Goal: Information Seeking & Learning: Learn about a topic

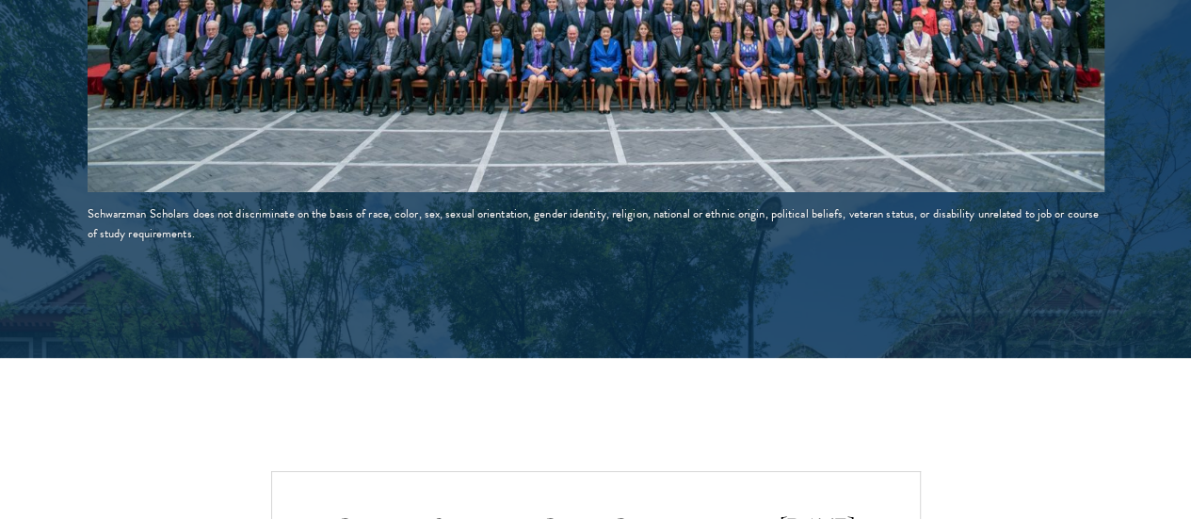
scroll to position [3757, 0]
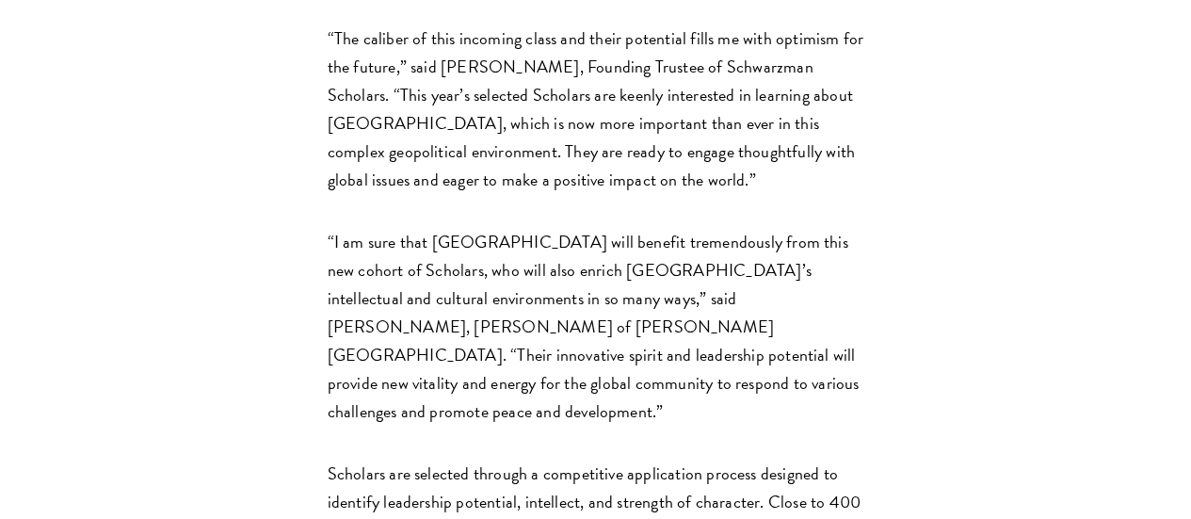
scroll to position [2444, 0]
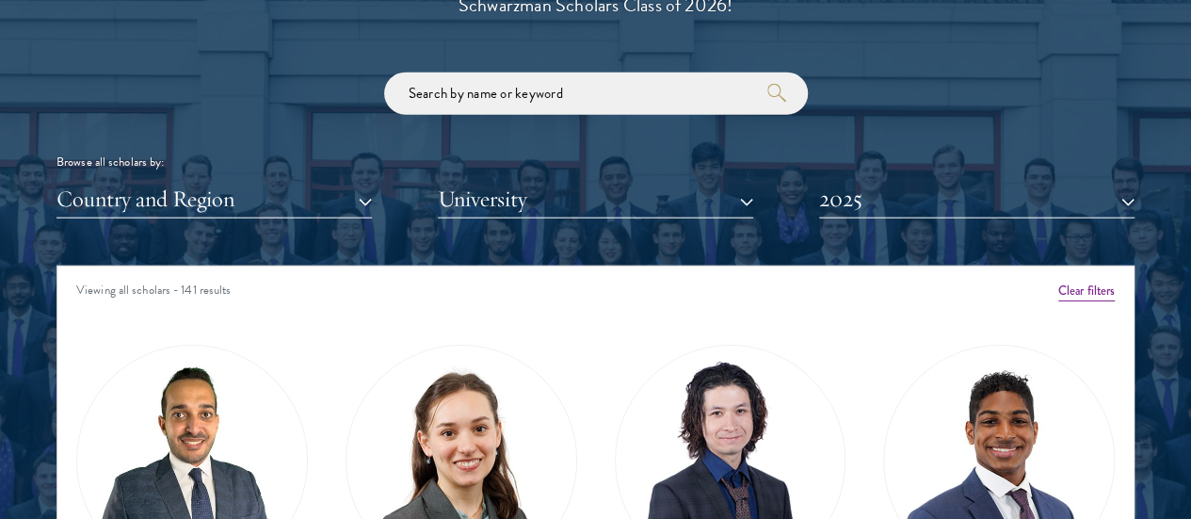
scroll to position [2191, 0]
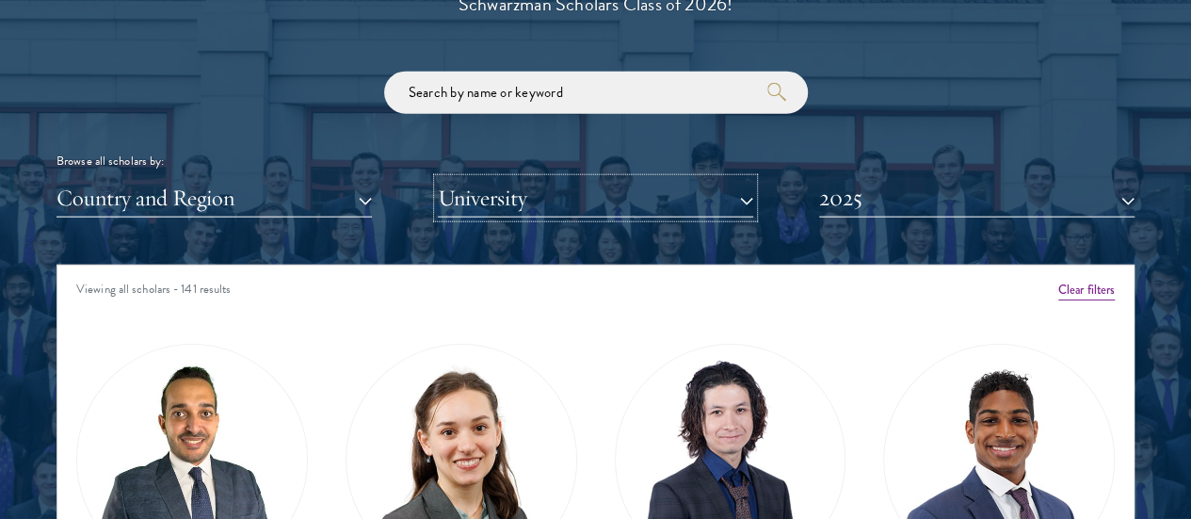
click at [596, 179] on button "University" at bounding box center [595, 198] width 315 height 39
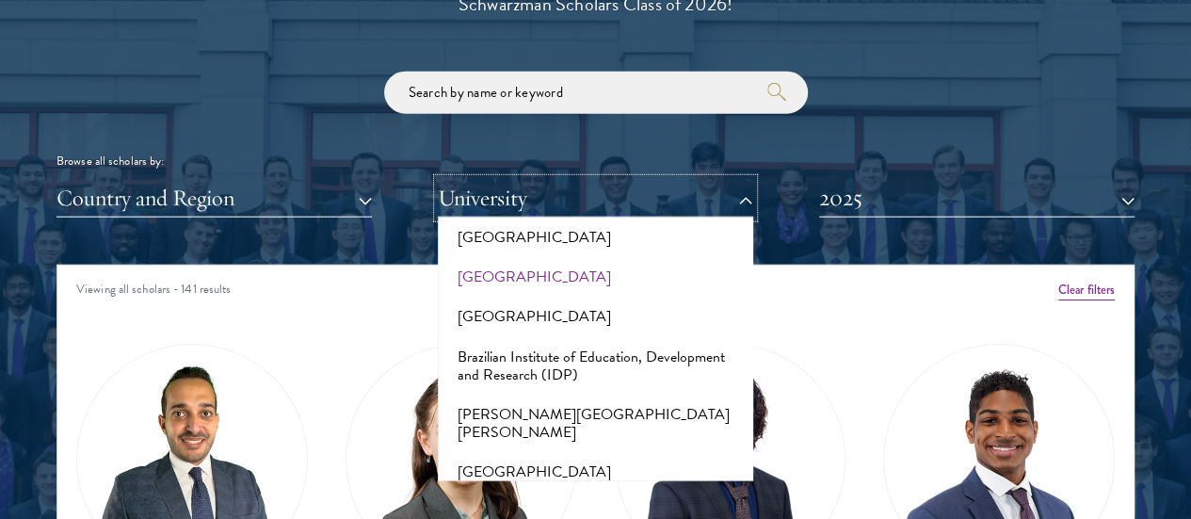
scroll to position [1646, 0]
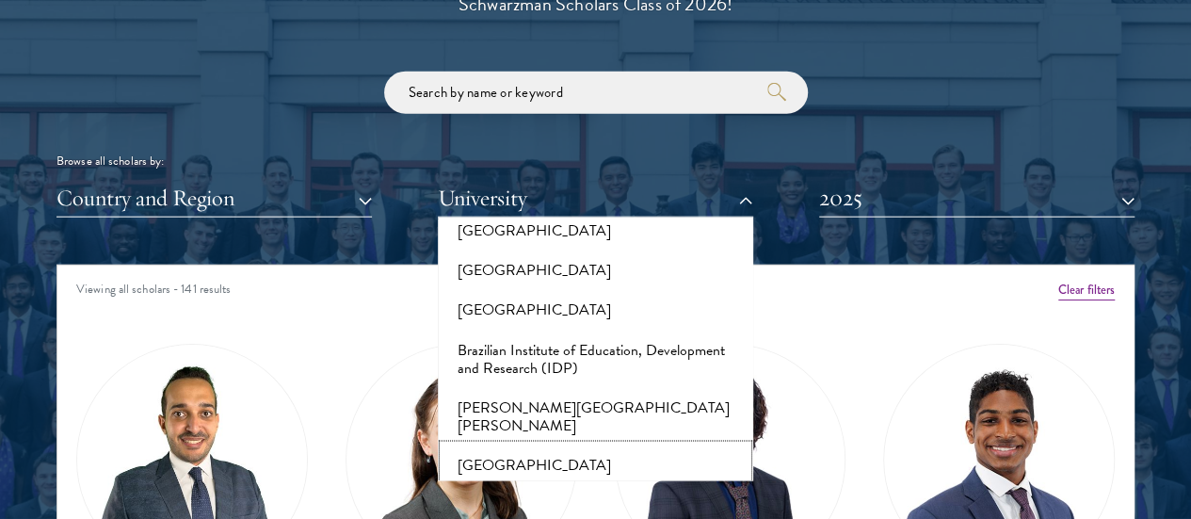
click at [510, 445] on button "Brown University" at bounding box center [595, 465] width 304 height 40
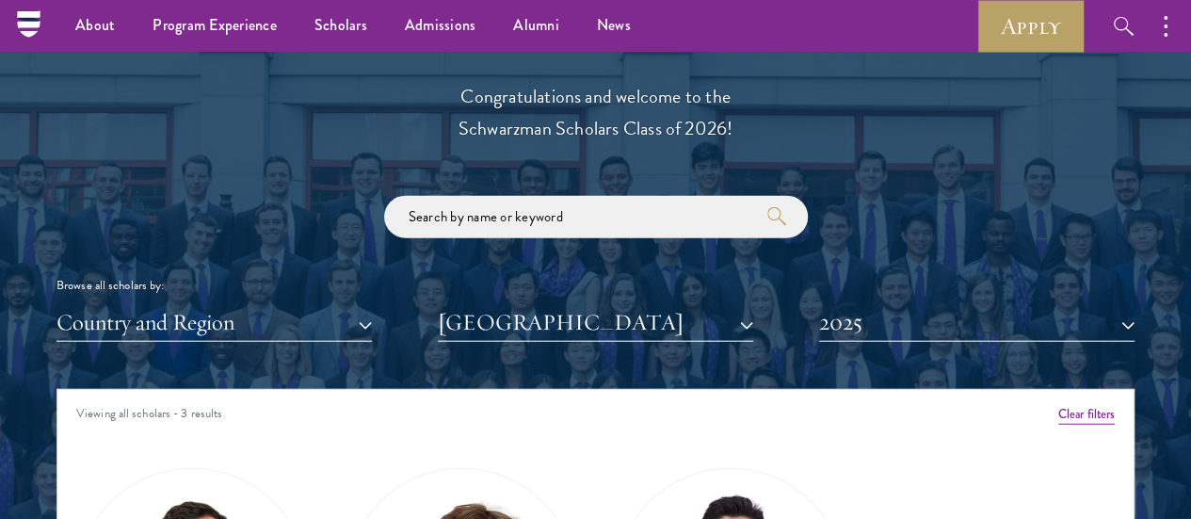
scroll to position [2035, 0]
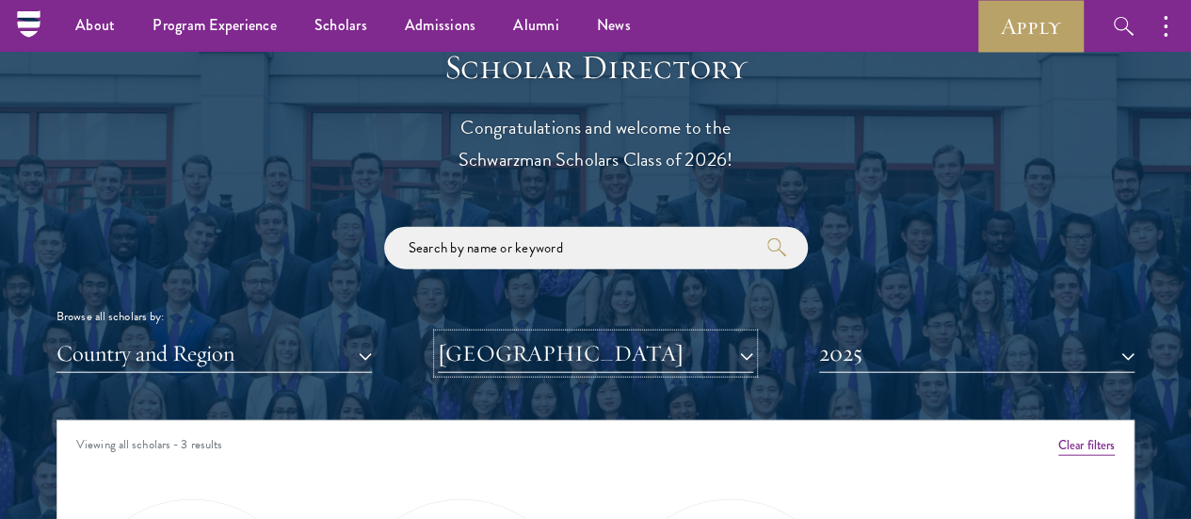
click at [520, 334] on button "Brown University" at bounding box center [595, 353] width 315 height 39
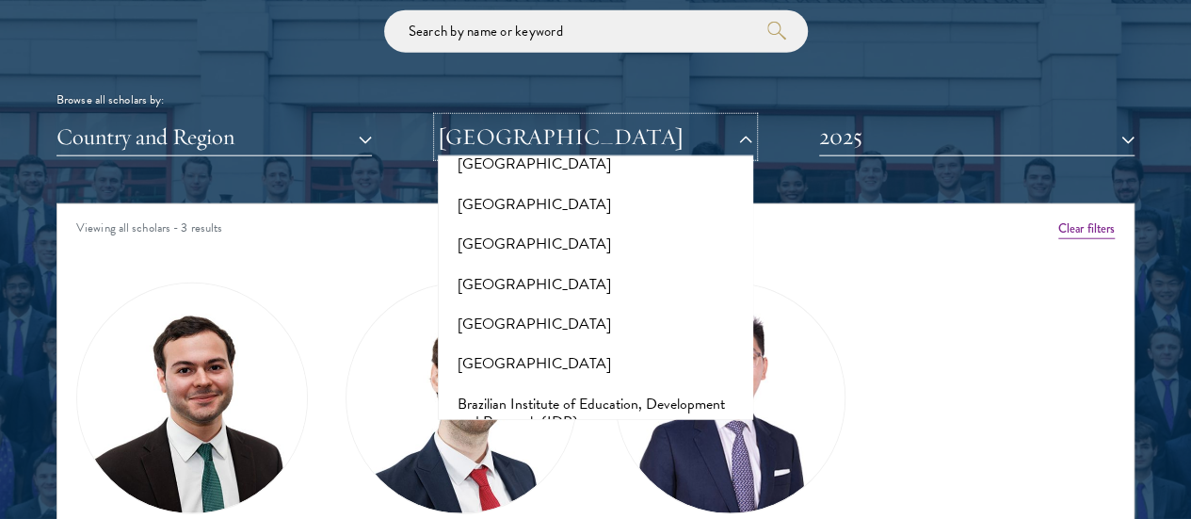
scroll to position [1532, 0]
click at [522, 305] on button "Bowdoin College" at bounding box center [595, 325] width 304 height 40
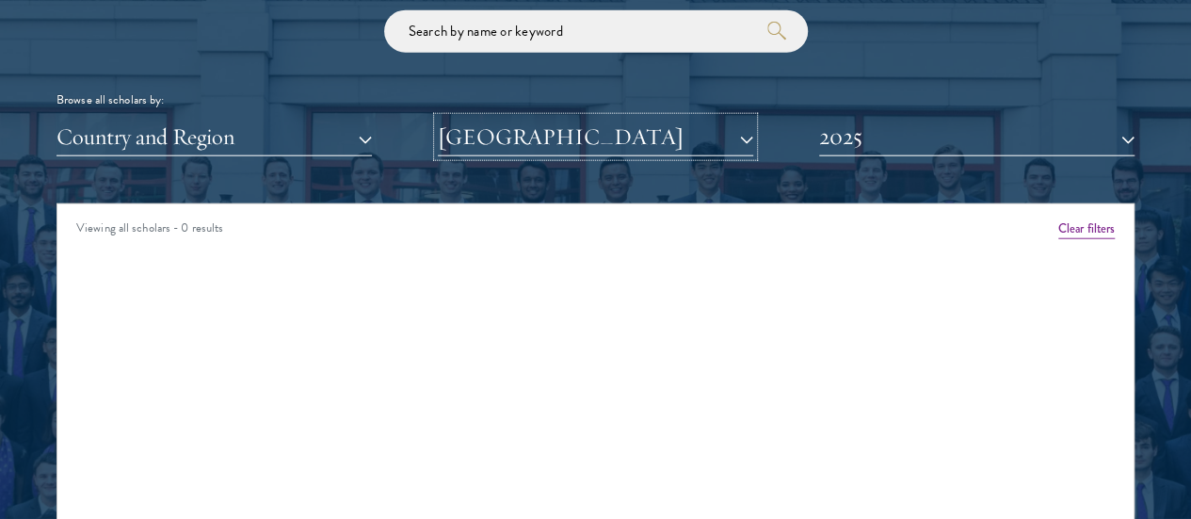
click at [536, 118] on button "Bowdoin College" at bounding box center [595, 137] width 315 height 39
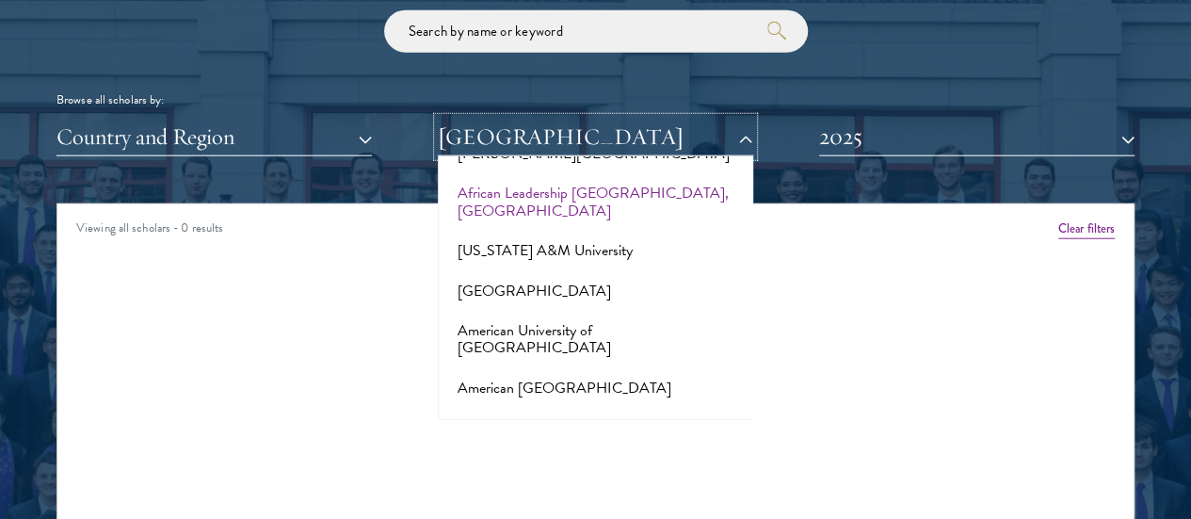
scroll to position [76, 0]
click at [520, 312] on button "American University of Afghanistan" at bounding box center [595, 340] width 304 height 57
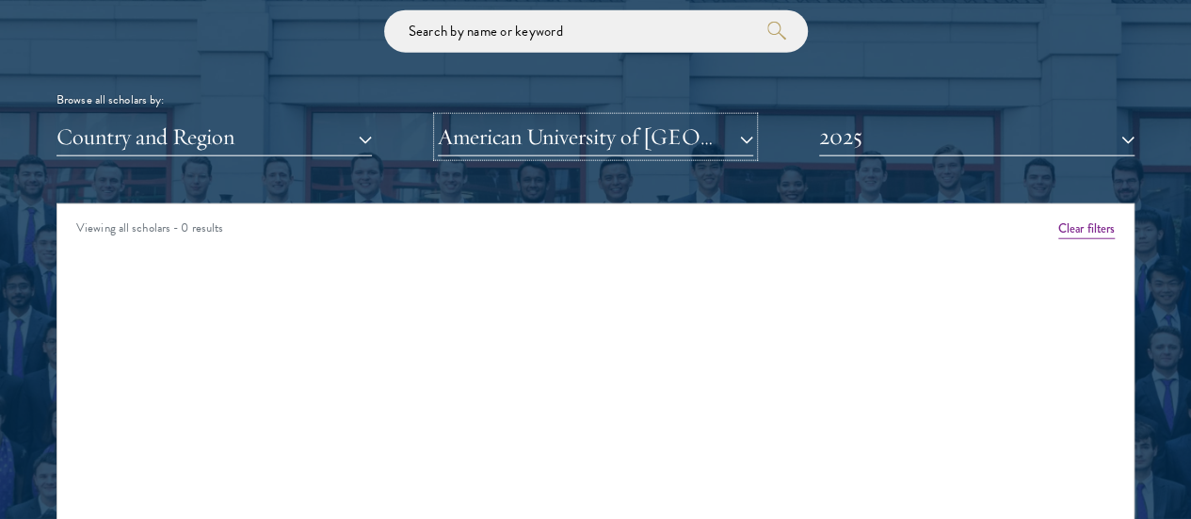
click at [552, 118] on button "American University of Afghanistan" at bounding box center [595, 137] width 315 height 39
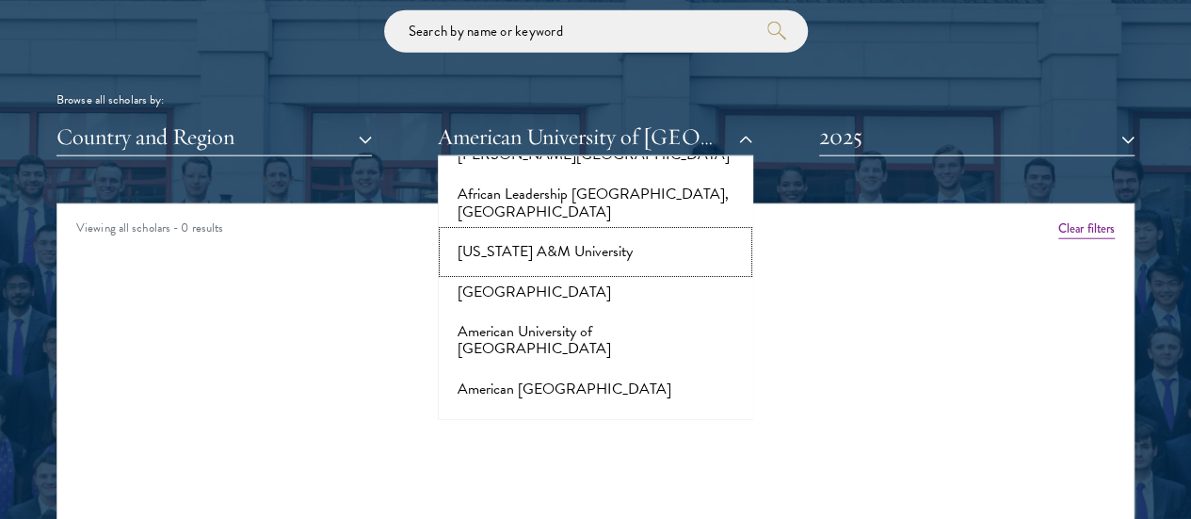
click at [538, 232] on button "Alabama A&M University" at bounding box center [595, 252] width 304 height 40
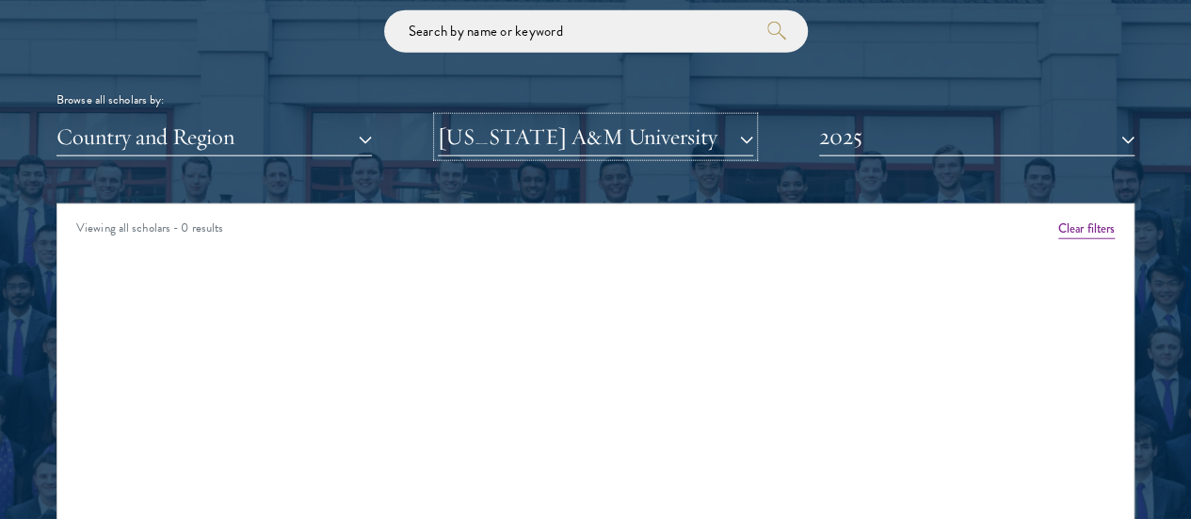
click at [542, 118] on button "Alabama A&M University" at bounding box center [595, 137] width 315 height 39
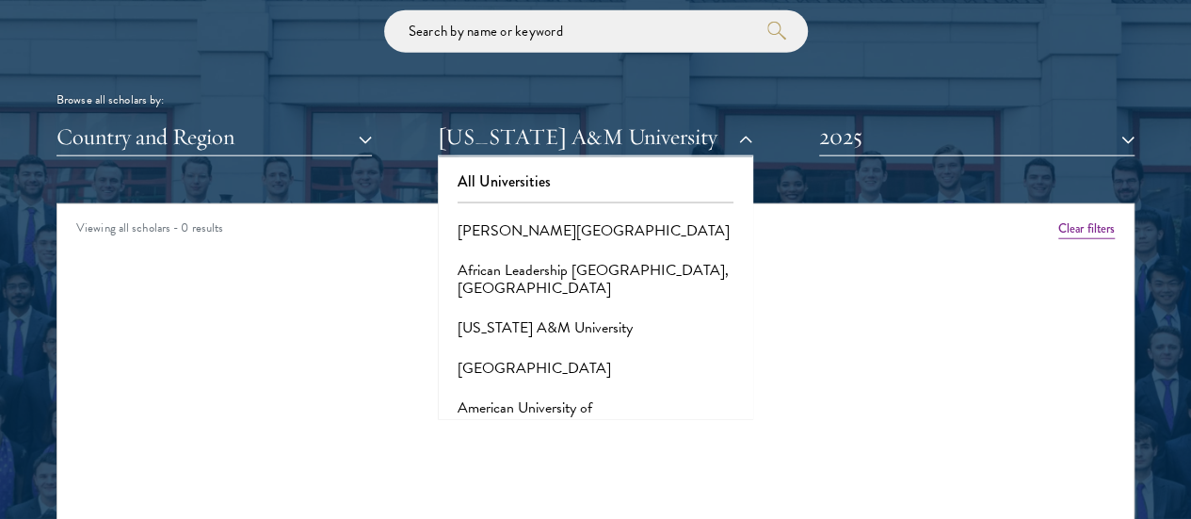
click at [535, 170] on div "All Universities Adekunle Ajasin University African Leadership University, Rwan…" at bounding box center [595, 288] width 315 height 264
click at [514, 162] on button "All Universities" at bounding box center [595, 182] width 304 height 40
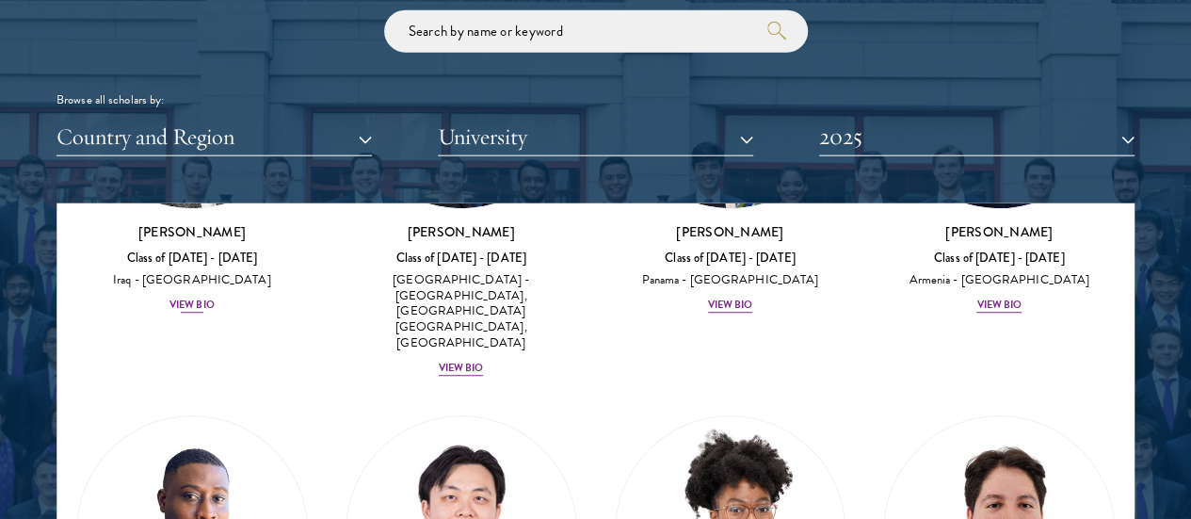
scroll to position [708, 0]
click at [921, 125] on div "Scholar Directory Congratulations and welcome to the Schwarzman Scholars Class …" at bounding box center [595, 300] width 1078 height 938
click at [898, 118] on button "2025" at bounding box center [976, 137] width 315 height 39
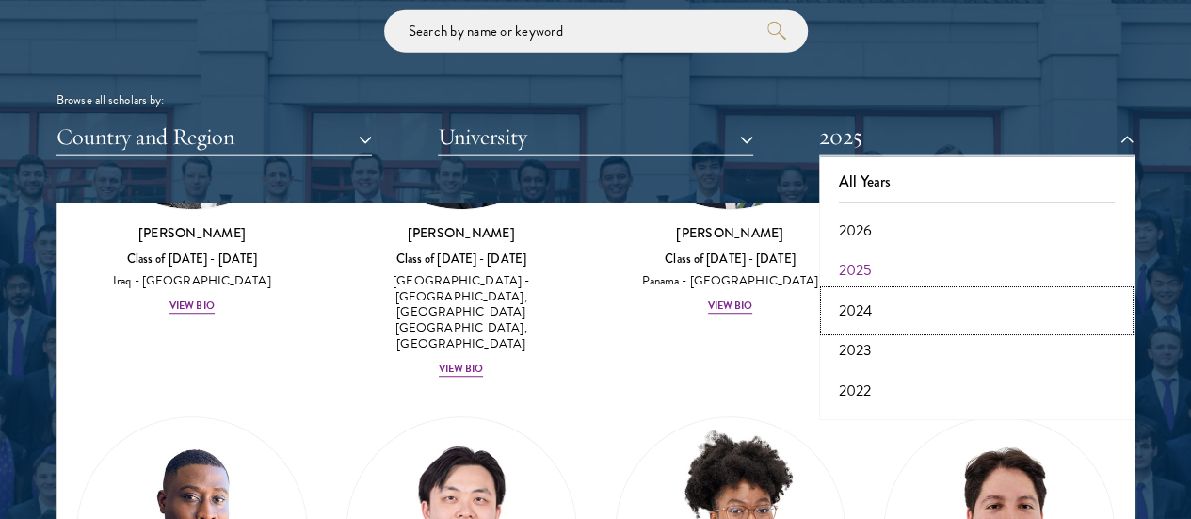
click at [836, 291] on button "2024" at bounding box center [977, 311] width 304 height 40
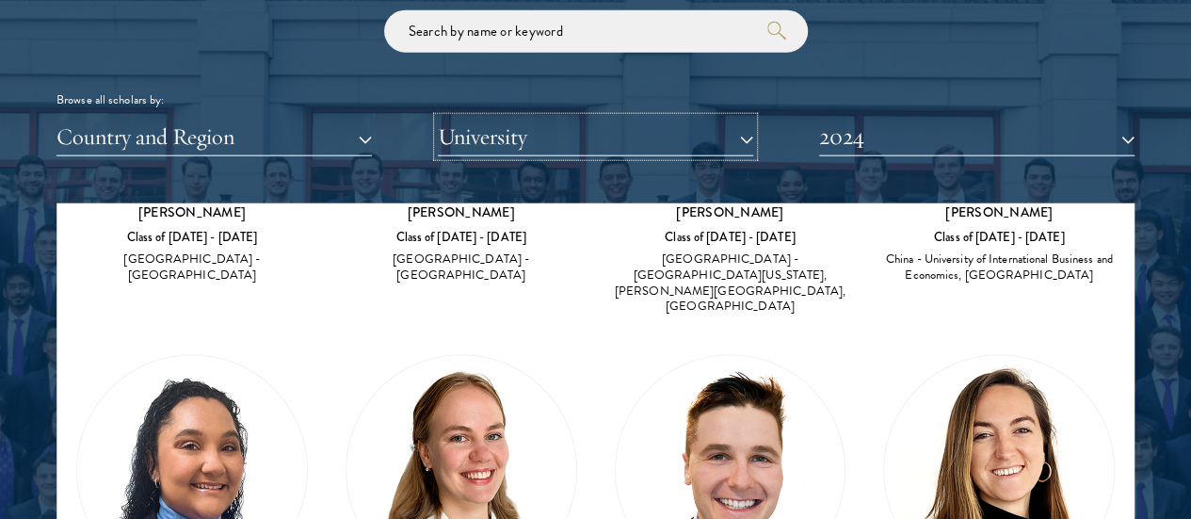
click at [512, 118] on button "University" at bounding box center [595, 137] width 315 height 39
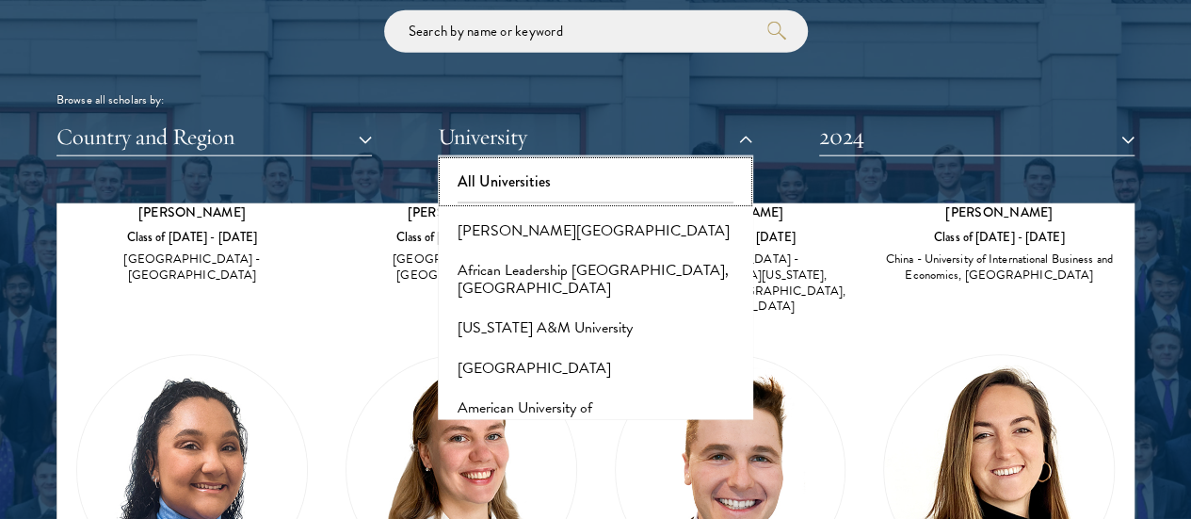
click at [504, 162] on button "All Universities" at bounding box center [595, 182] width 304 height 40
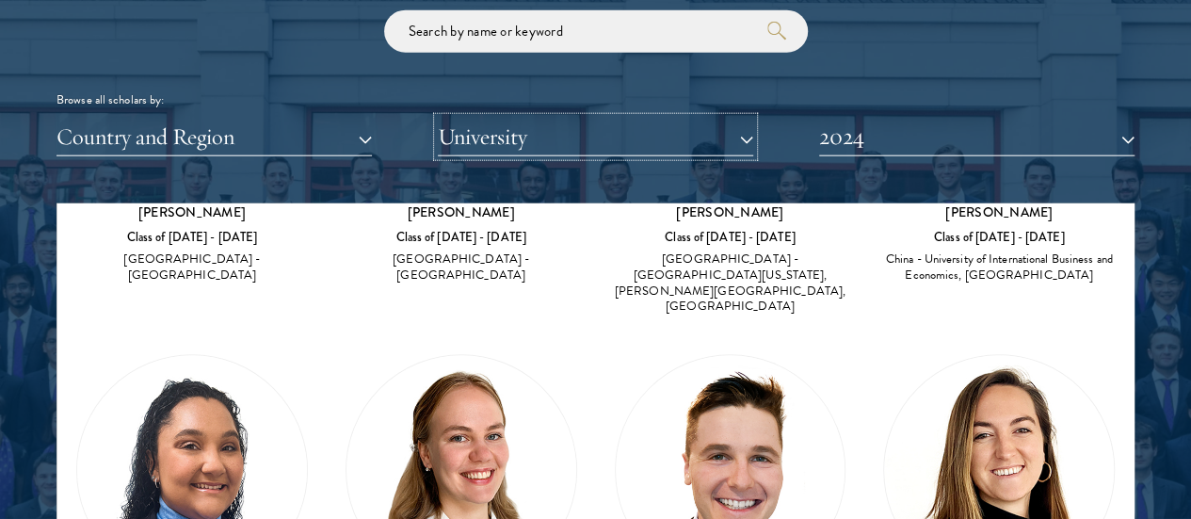
click at [495, 118] on button "University" at bounding box center [595, 137] width 315 height 39
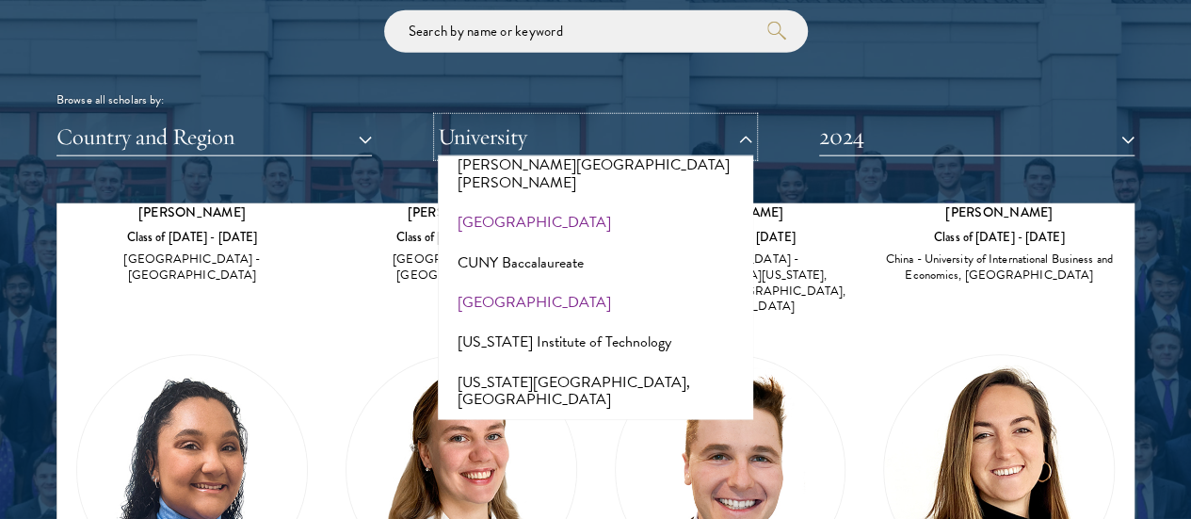
scroll to position [1825, 0]
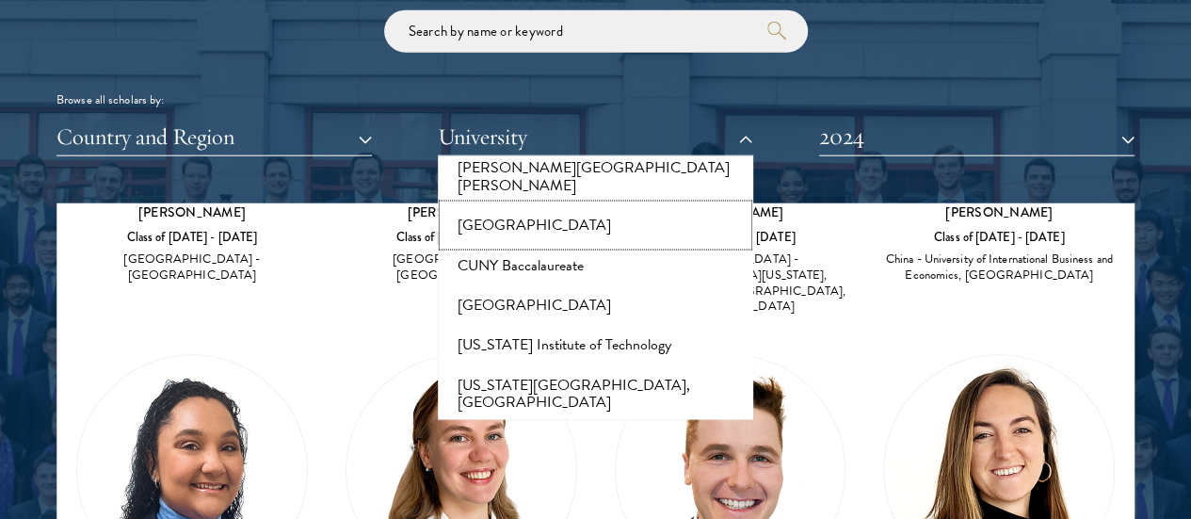
click at [508, 205] on button "Brown University" at bounding box center [595, 225] width 304 height 40
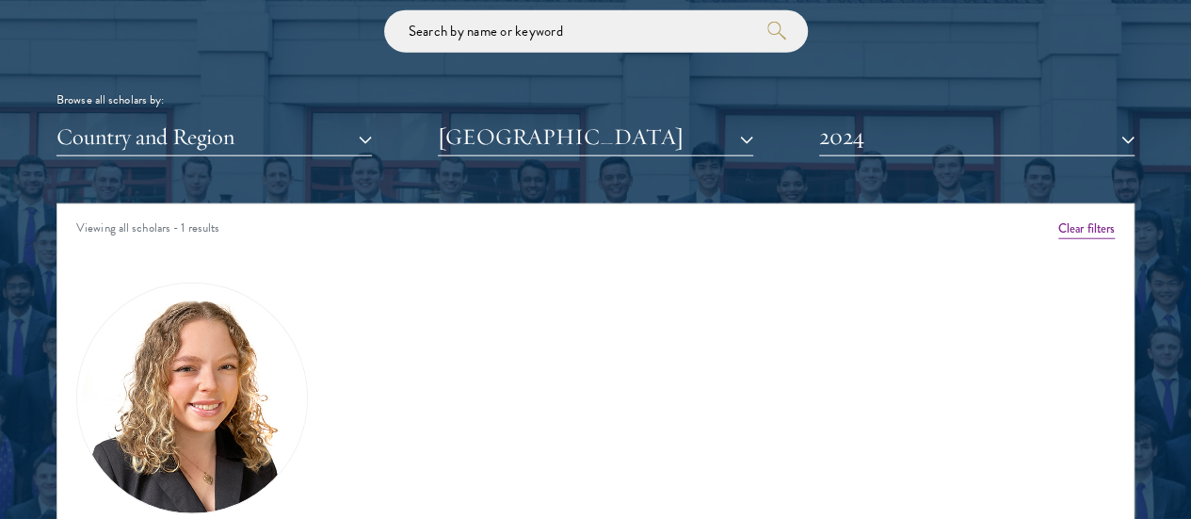
scroll to position [2572, 0]
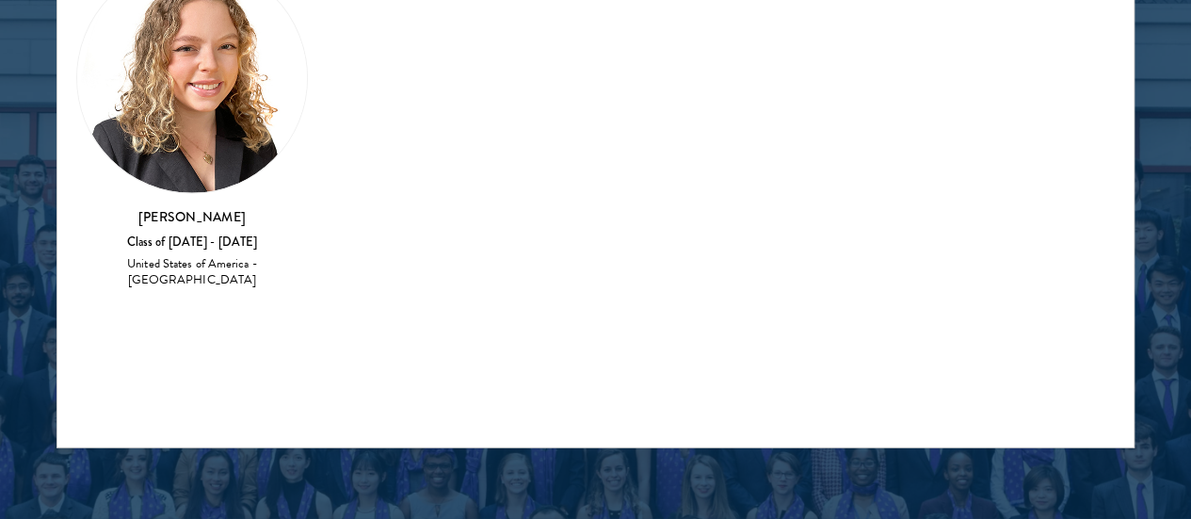
click at [204, 207] on h3 "Meghan Murphy" at bounding box center [192, 216] width 232 height 19
click at [214, 256] on div "United States of America - Brown University" at bounding box center [192, 272] width 232 height 32
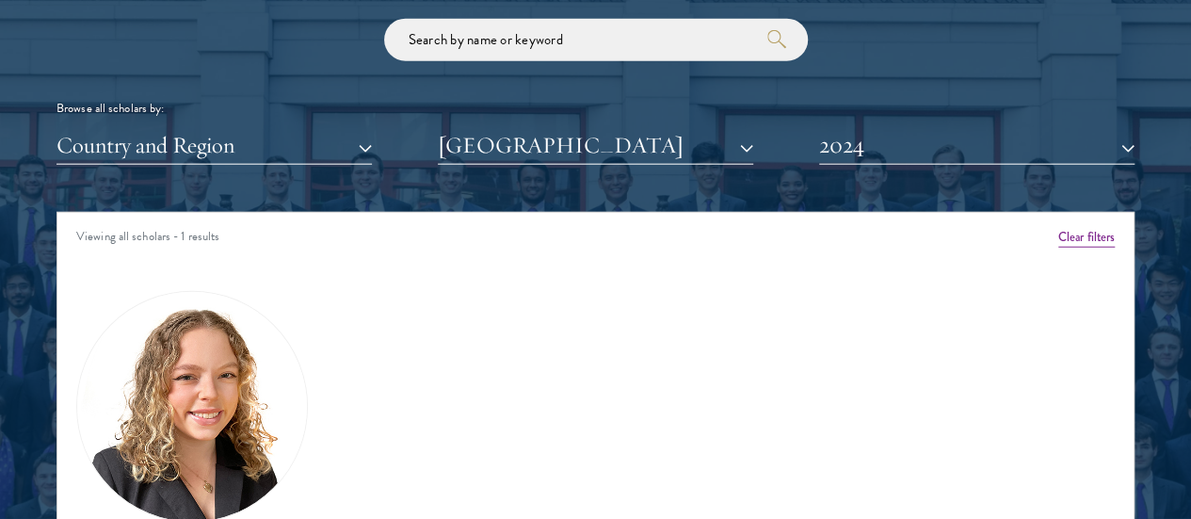
scroll to position [2244, 0]
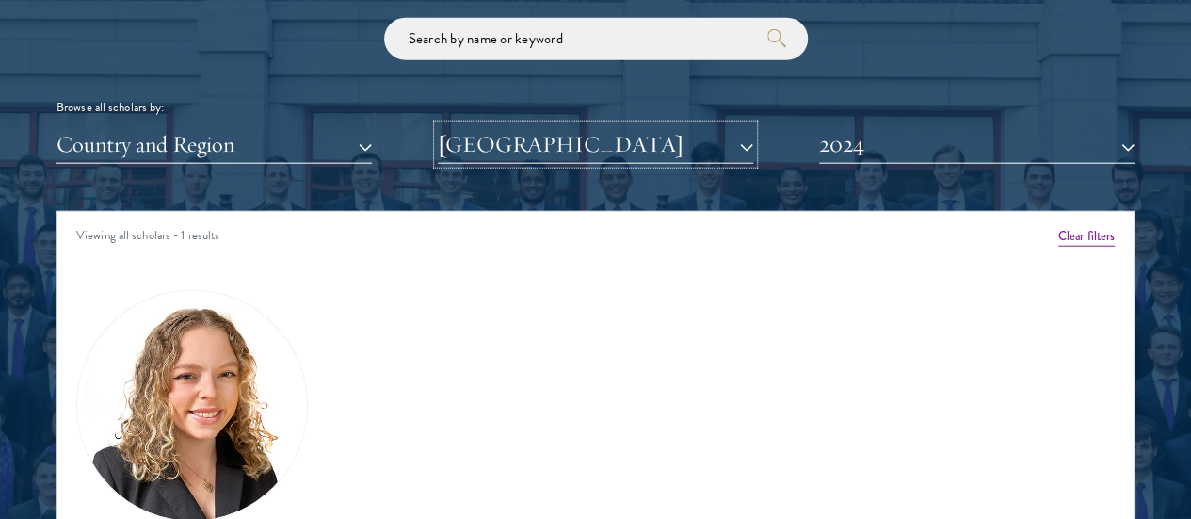
click at [555, 125] on button "Brown University" at bounding box center [595, 144] width 315 height 39
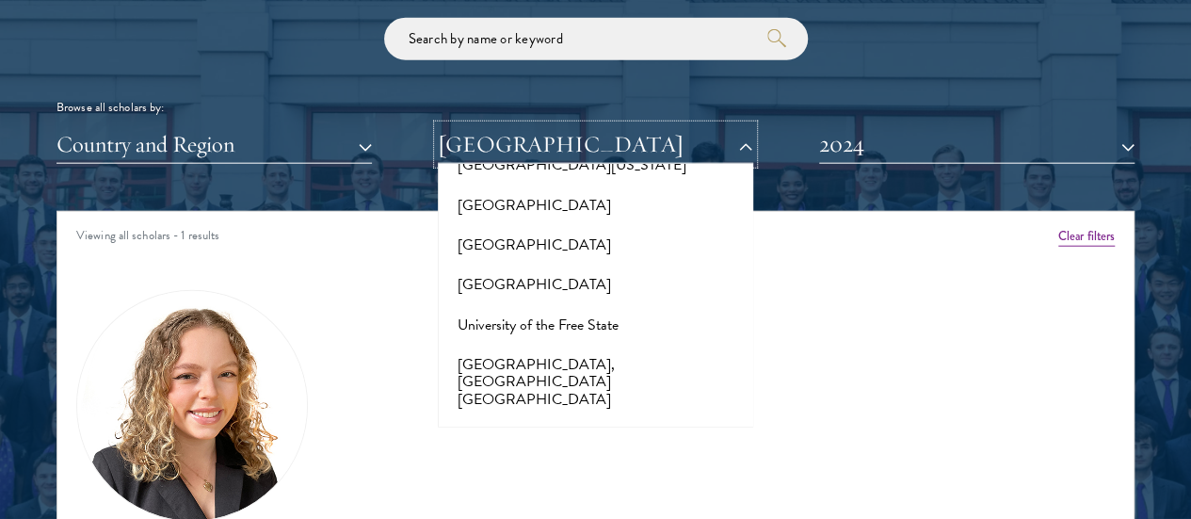
scroll to position [18698, 0]
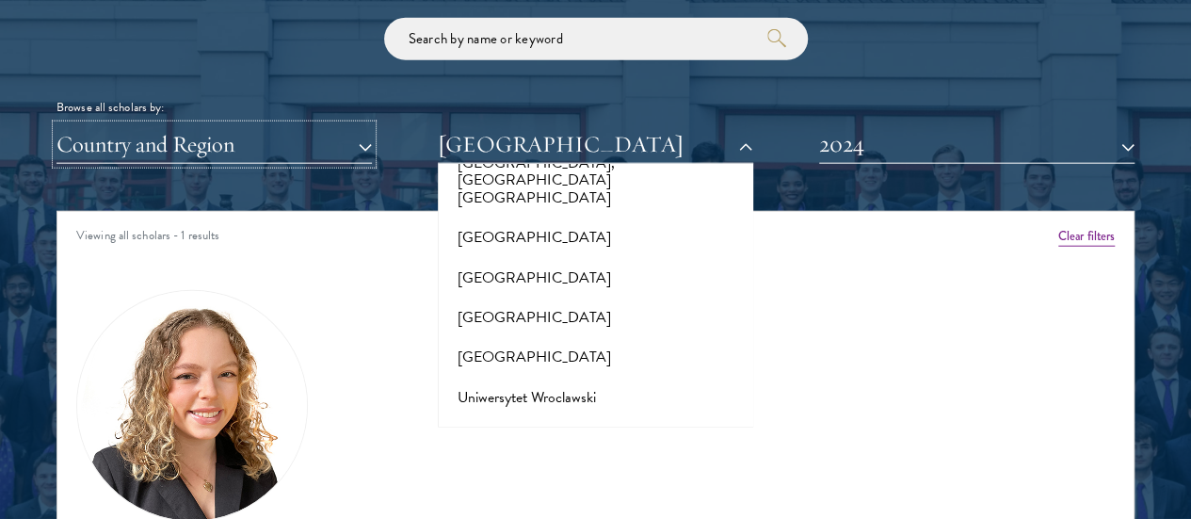
click at [226, 125] on button "Country and Region" at bounding box center [213, 144] width 315 height 39
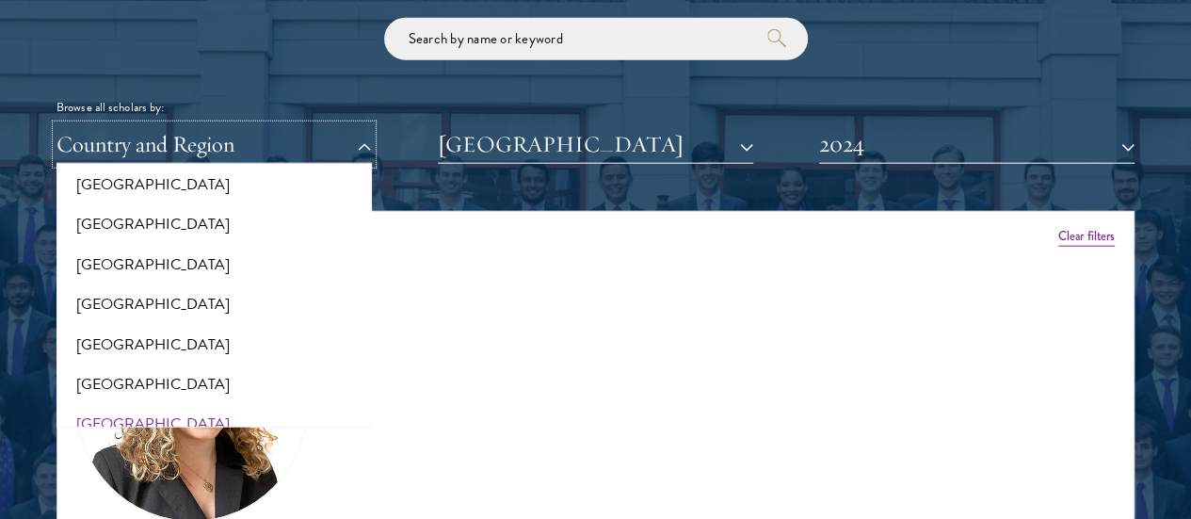
scroll to position [1887, 0]
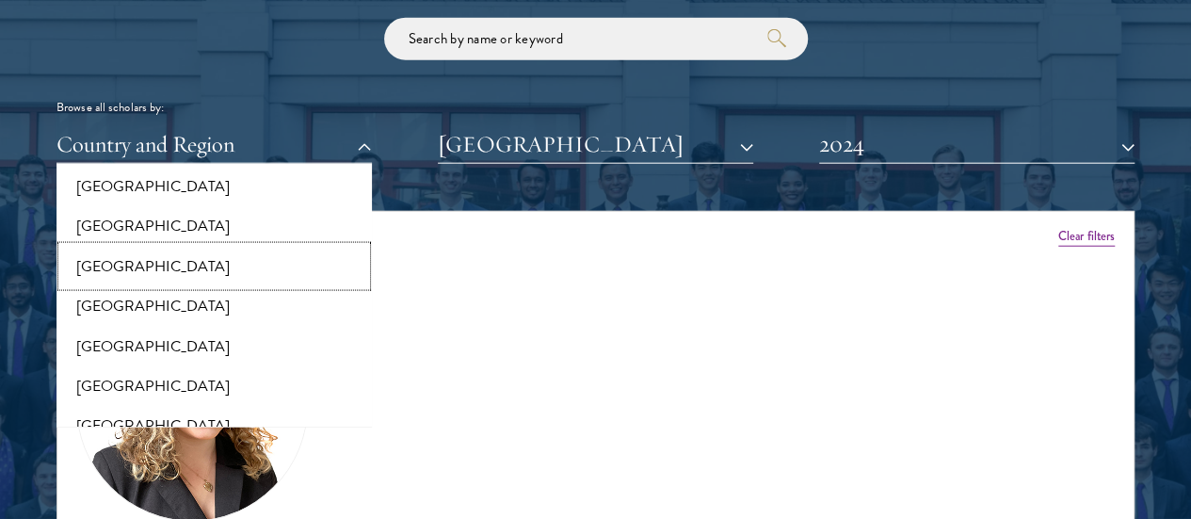
click at [179, 247] on button "[GEOGRAPHIC_DATA]" at bounding box center [214, 267] width 304 height 40
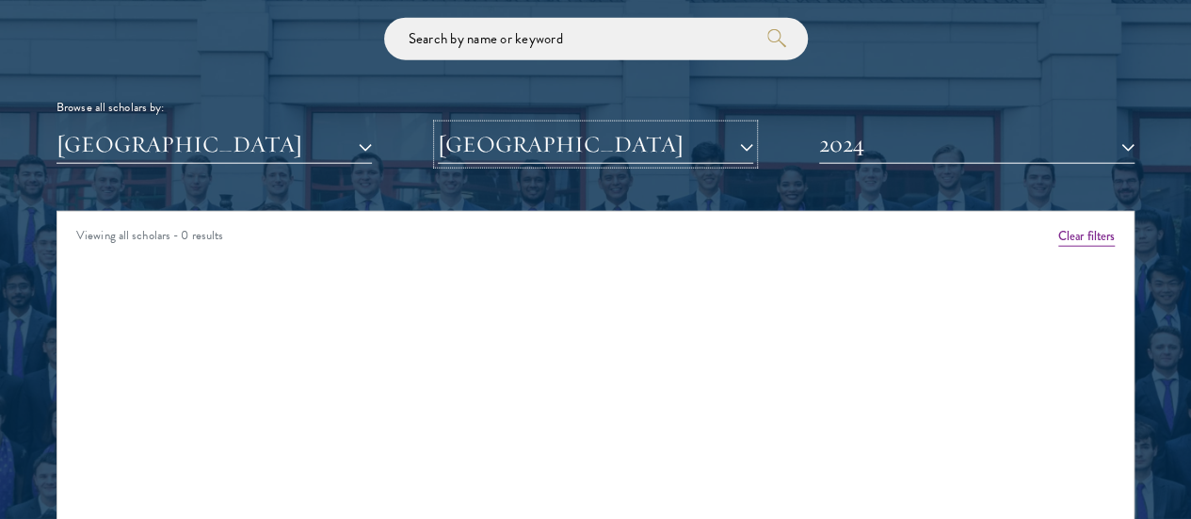
click at [621, 125] on button "Brown University" at bounding box center [595, 144] width 315 height 39
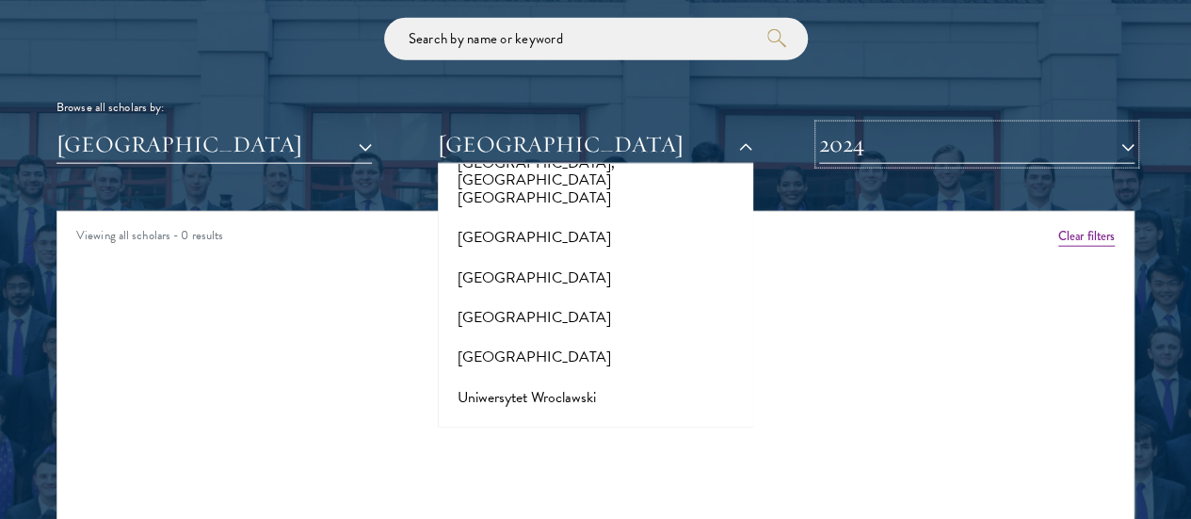
click at [893, 125] on button "2024" at bounding box center [976, 144] width 315 height 39
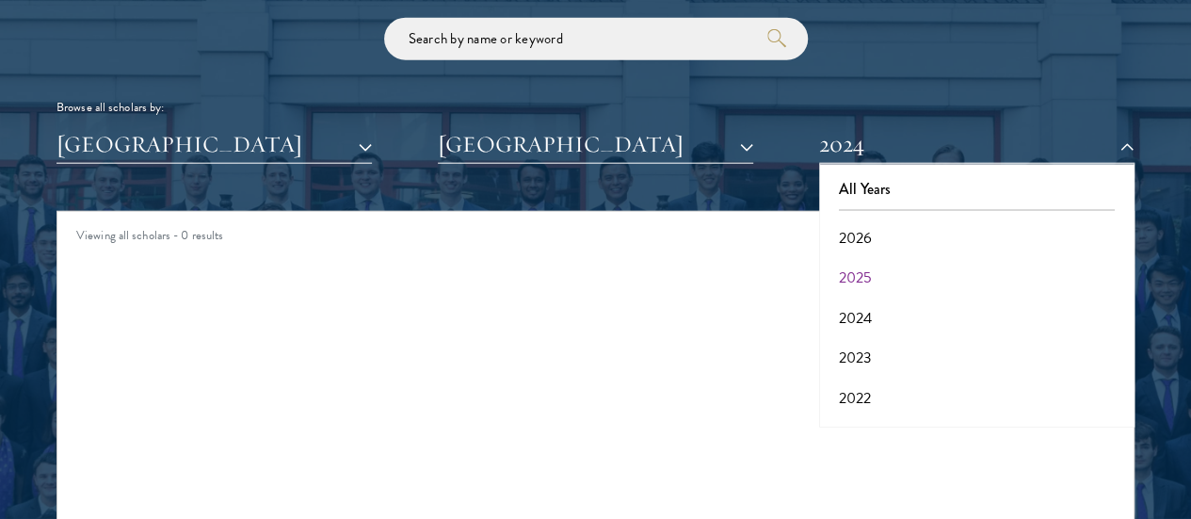
click at [650, 88] on div "Browse all scholars by: Lesotho All Countries and Regions Afghanistan Antigua a…" at bounding box center [595, 91] width 1078 height 146
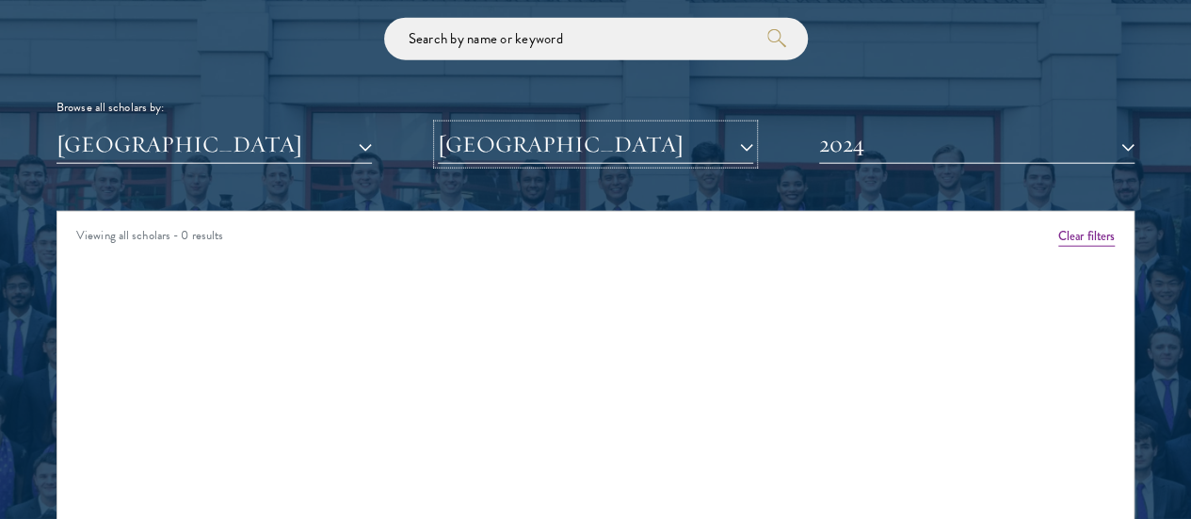
click at [641, 125] on button "Brown University" at bounding box center [595, 144] width 315 height 39
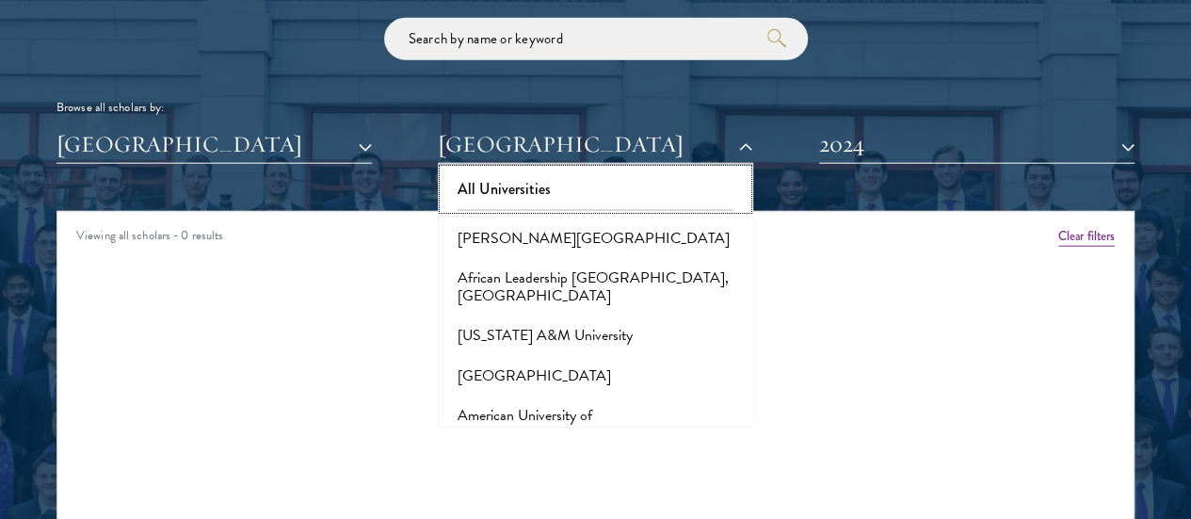
click at [486, 169] on button "All Universities" at bounding box center [595, 189] width 304 height 40
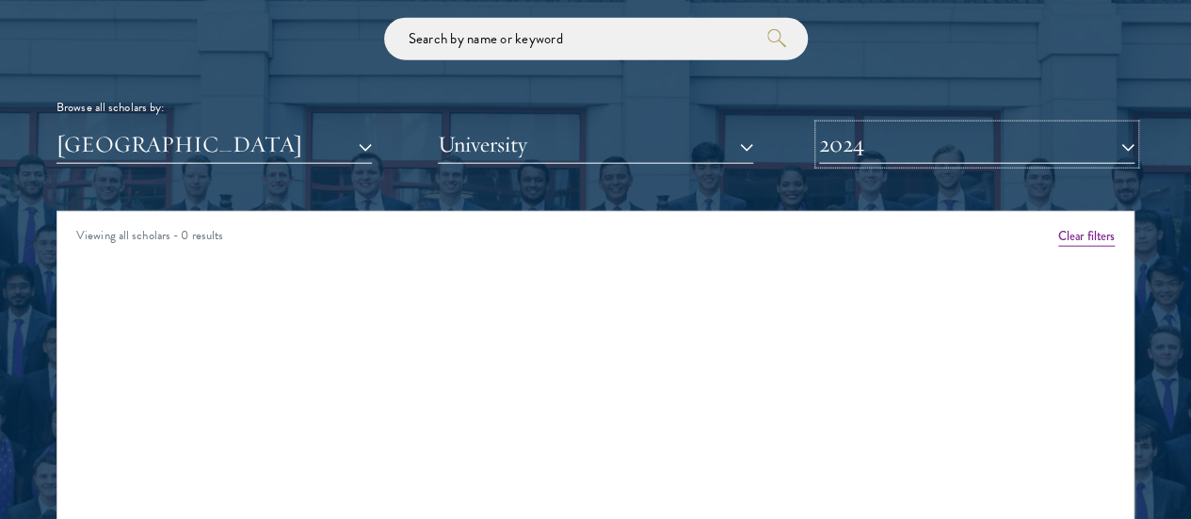
click at [971, 125] on button "2024" at bounding box center [976, 144] width 315 height 39
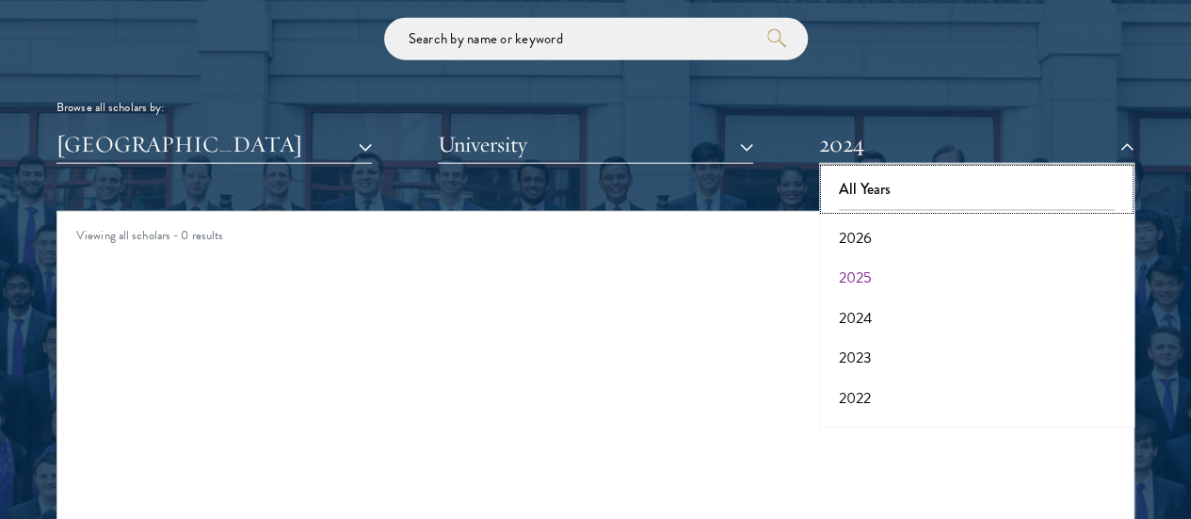
click at [949, 169] on button "All Years" at bounding box center [977, 189] width 304 height 40
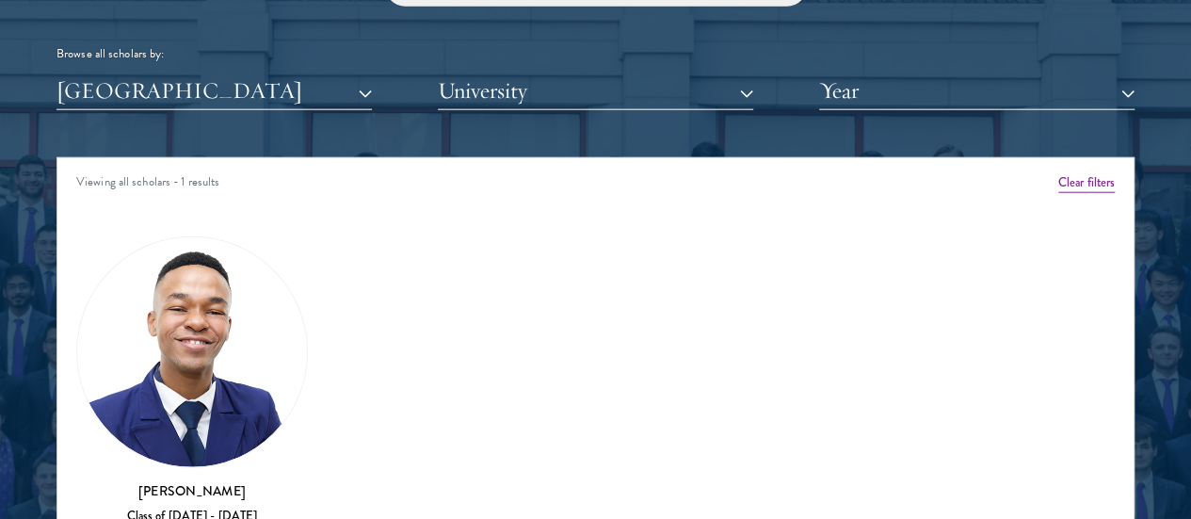
scroll to position [2299, 0]
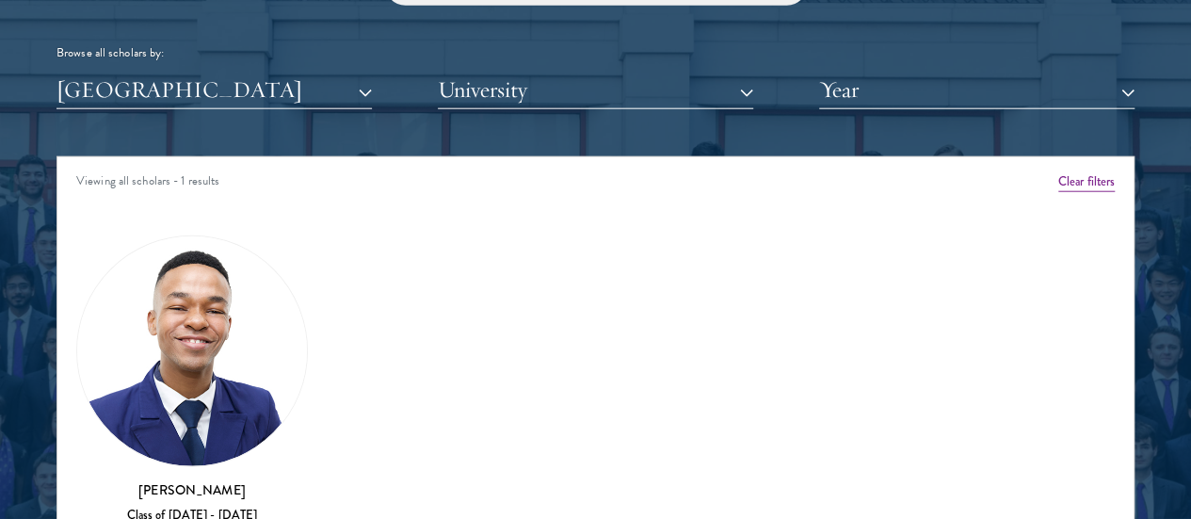
click at [201, 86] on div "Scholar Directory Congratulations and welcome to the Schwarzman Scholars Class …" at bounding box center [595, 252] width 1078 height 938
click at [186, 71] on button "[GEOGRAPHIC_DATA]" at bounding box center [213, 90] width 315 height 39
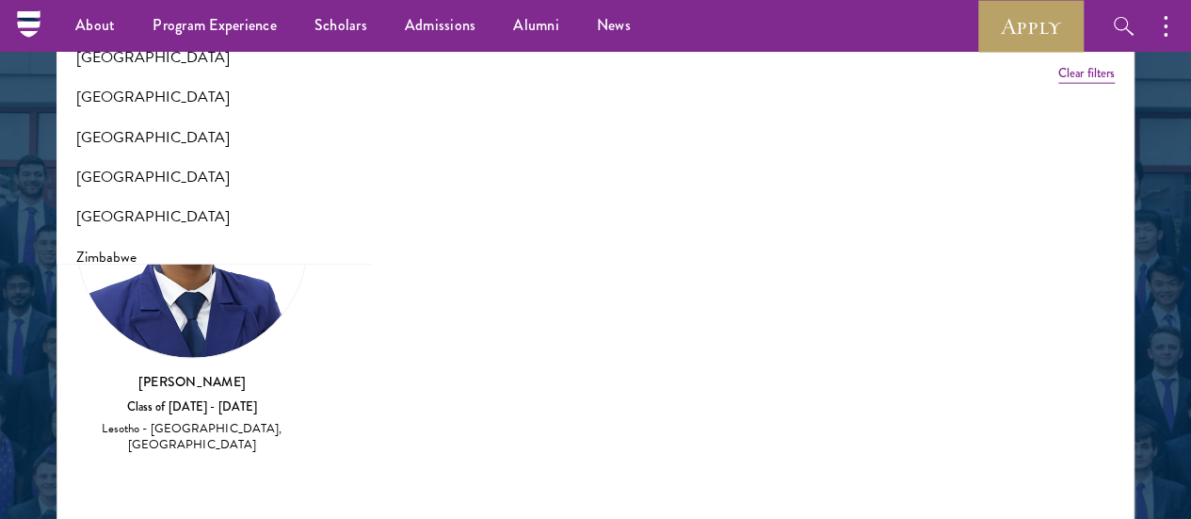
scroll to position [2405, 0]
